Goal: Information Seeking & Learning: Learn about a topic

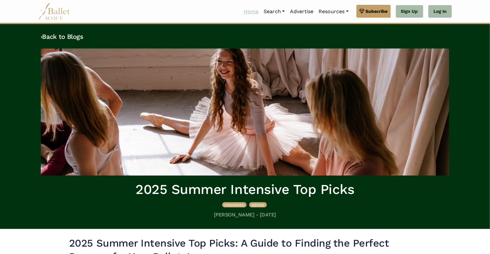
click at [250, 13] on link "Home" at bounding box center [251, 11] width 20 height 13
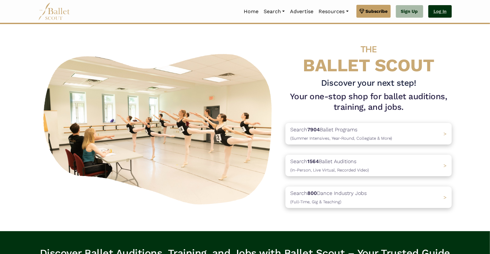
click at [443, 10] on link "Log In" at bounding box center [439, 11] width 23 height 13
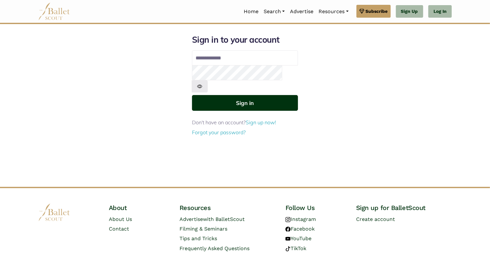
type input "**********"
click at [243, 95] on button "Sign in" at bounding box center [245, 103] width 106 height 16
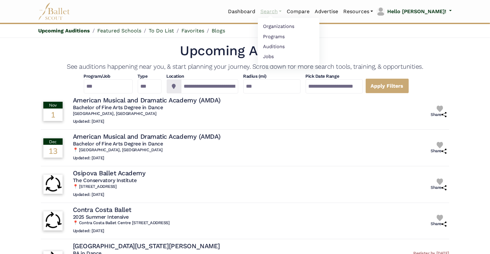
click at [284, 11] on link "Search" at bounding box center [271, 11] width 26 height 13
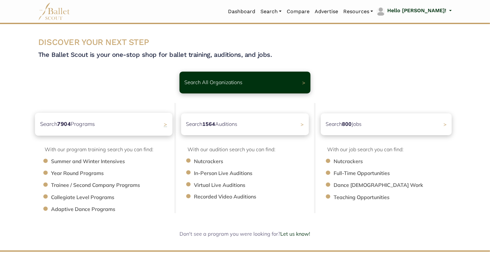
click at [142, 123] on div "Search 7904 Programs >" at bounding box center [103, 124] width 137 height 23
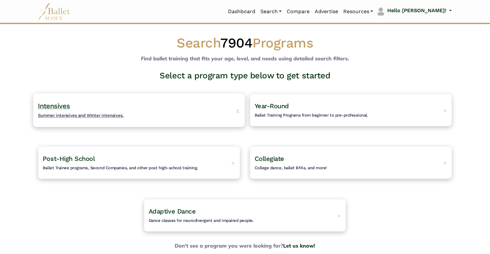
click at [112, 115] on span "Summer intensives and Winter intensives." at bounding box center [81, 115] width 86 height 5
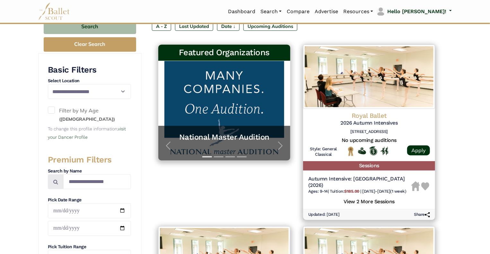
scroll to position [95, 0]
click at [54, 108] on span at bounding box center [51, 110] width 7 height 7
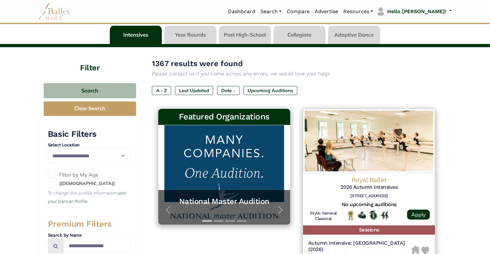
scroll to position [31, 0]
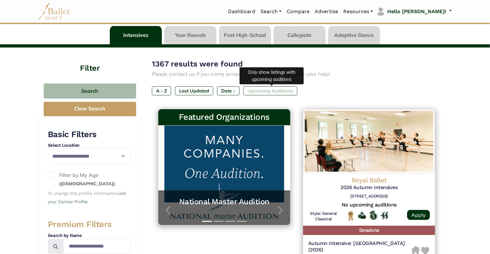
click at [270, 94] on label "Upcoming Auditions" at bounding box center [270, 90] width 54 height 9
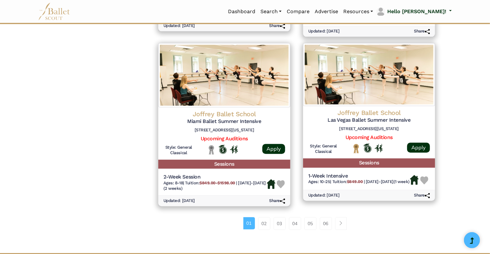
scroll to position [813, 0]
